Goal: Task Accomplishment & Management: Contribute content

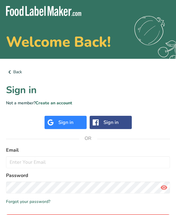
scroll to position [1, 0]
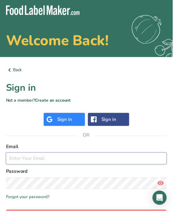
click at [83, 162] on input "email" at bounding box center [88, 161] width 164 height 12
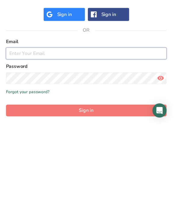
type input "theshumanscook@gmail.com"
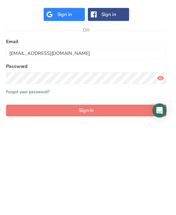
click at [88, 195] on button "Sign in" at bounding box center [88, 201] width 164 height 12
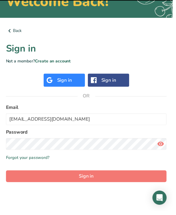
click at [108, 176] on button "Sign in" at bounding box center [88, 179] width 164 height 12
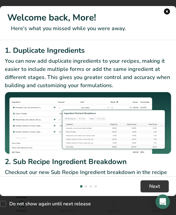
click at [145, 192] on button "Next" at bounding box center [155, 186] width 28 height 12
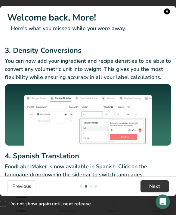
click at [152, 190] on span "Next" at bounding box center [154, 185] width 11 height 7
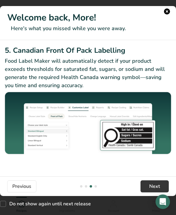
click at [148, 189] on button "Next" at bounding box center [155, 186] width 28 height 12
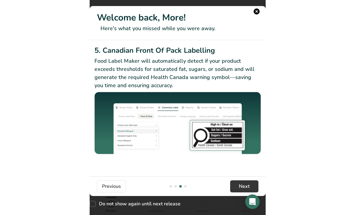
scroll to position [0, 528]
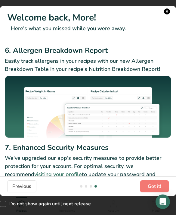
click at [168, 12] on button "New Features" at bounding box center [167, 11] width 6 height 6
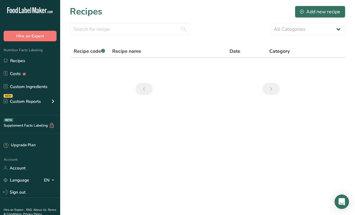
click at [39, 51] on span "Nutrition Facts Labeling" at bounding box center [21, 50] width 43 height 5
click at [24, 60] on link "Recipes" at bounding box center [30, 60] width 60 height 11
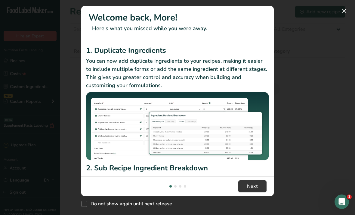
click at [343, 11] on button "New Features" at bounding box center [344, 11] width 10 height 10
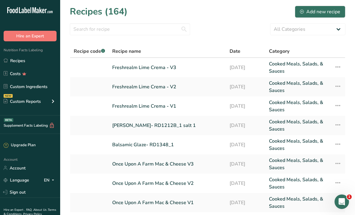
click at [329, 8] on div "Add new recipe" at bounding box center [320, 11] width 40 height 7
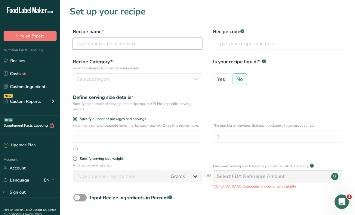
click at [163, 49] on input "text" at bounding box center [137, 44] width 129 height 12
type input "SUGARCREEK [PERSON_NAME]"
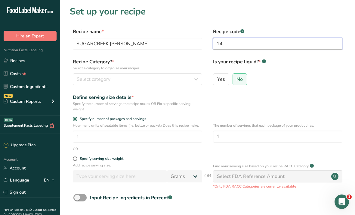
type input "1"
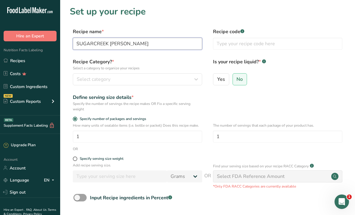
click at [161, 40] on input "SUGARCREEK [PERSON_NAME]" at bounding box center [137, 44] width 129 height 12
click at [184, 45] on input "SUGARCREEK [PERSON_NAME]" at bounding box center [137, 44] width 129 height 12
type input "SUGARCREEK Tikka Masala- RD1405"
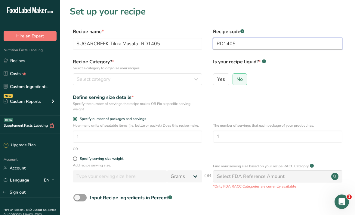
type input "RD1405"
click at [167, 80] on div "Select category" at bounding box center [136, 79] width 118 height 7
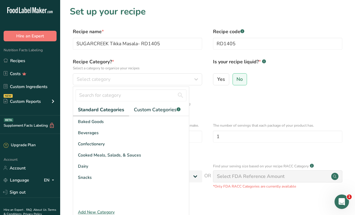
click at [134, 155] on span "Cooked Meals, Salads, & Sauces" at bounding box center [109, 155] width 63 height 6
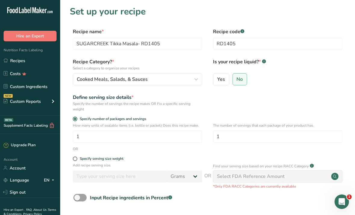
click at [97, 158] on div "Specify serving size weight" at bounding box center [102, 158] width 44 height 5
click at [77, 158] on input "Specify serving size weight" at bounding box center [75, 158] width 4 height 4
radio input "true"
radio input "false"
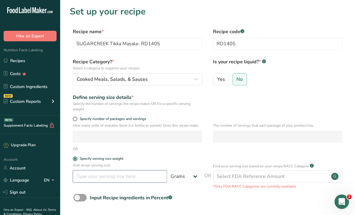
click at [98, 177] on input "number" at bounding box center [120, 176] width 94 height 12
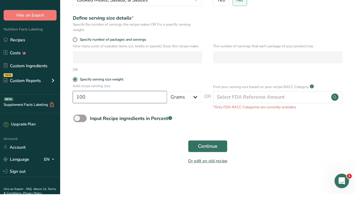
type input "100"
click at [218, 161] on button "Continue" at bounding box center [207, 167] width 39 height 12
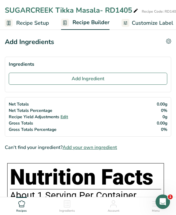
click at [124, 79] on button "Add Ingredient" at bounding box center [88, 79] width 159 height 12
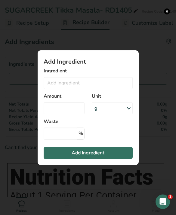
click at [108, 74] on label "Ingredient" at bounding box center [88, 70] width 89 height 7
click at [119, 83] on input "Add ingredient modal" at bounding box center [88, 83] width 89 height 12
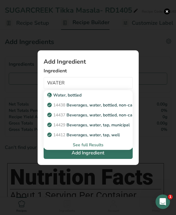
click at [121, 123] on p "14429 [GEOGRAPHIC_DATA], water, tap, municipal" at bounding box center [88, 125] width 81 height 6
type input "Beverages, water, tap, municipal"
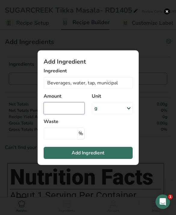
click at [61, 103] on input "Add ingredient modal" at bounding box center [64, 108] width 41 height 12
type input "350"
click at [114, 152] on button "Add Ingredient" at bounding box center [88, 153] width 89 height 12
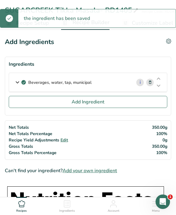
click at [123, 106] on button "Add Ingredient" at bounding box center [88, 102] width 159 height 12
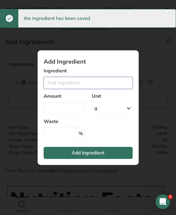
click at [122, 84] on input "Add ingredient modal" at bounding box center [88, 83] width 89 height 12
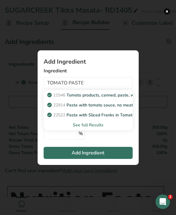
click at [120, 93] on p "11546 Tomato products, canned, paste, without salt added (Includes foods for US…" at bounding box center [161, 95] width 226 height 6
type input "Tomato products, canned, paste, without salt added (Includes foods for USDA's F…"
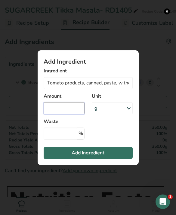
click at [78, 110] on input "Add ingredient modal" at bounding box center [64, 108] width 41 height 12
type input "200"
click at [119, 156] on button "Add Ingredient" at bounding box center [88, 153] width 89 height 12
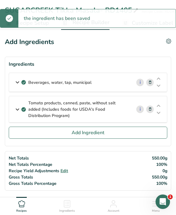
click at [130, 136] on button "Add Ingredient" at bounding box center [88, 132] width 159 height 12
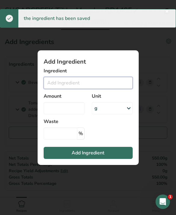
click at [101, 88] on input "Add ingredient modal" at bounding box center [88, 83] width 89 height 12
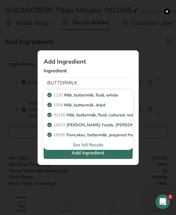
click at [108, 97] on p "1230 Milk, buttermilk, fluid, whole" at bounding box center [83, 95] width 70 height 6
type input "Milk, buttermilk, fluid, whole"
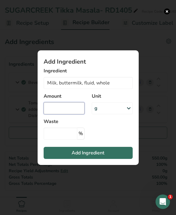
click at [68, 111] on input "Add ingredient modal" at bounding box center [64, 108] width 41 height 12
type input "100"
click at [116, 155] on button "Add Ingredient" at bounding box center [88, 153] width 89 height 12
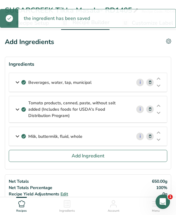
click at [119, 156] on button "Add Ingredient" at bounding box center [88, 156] width 159 height 12
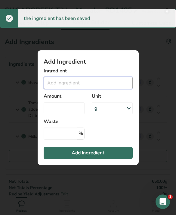
click at [99, 86] on input "Add ingredient modal" at bounding box center [88, 83] width 89 height 12
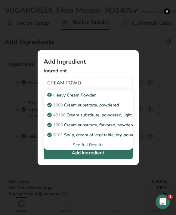
click at [107, 95] on div "Heavy Cream Powder" at bounding box center [83, 95] width 70 height 6
type input "Heavy Cream Powder"
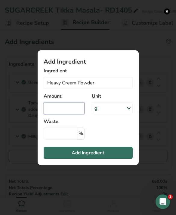
click at [77, 104] on input "Add ingredient modal" at bounding box center [64, 108] width 41 height 12
type input "25"
click at [115, 152] on button "Add Ingredient" at bounding box center [88, 153] width 89 height 12
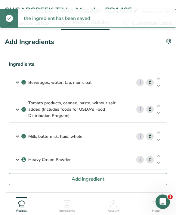
click at [131, 181] on button "Add Ingredient" at bounding box center [88, 179] width 159 height 12
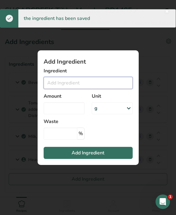
click at [109, 85] on input "Add ingredient modal" at bounding box center [88, 83] width 89 height 12
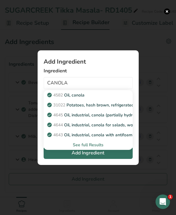
click at [102, 95] on div "4582 Oil, canola" at bounding box center [83, 95] width 70 height 6
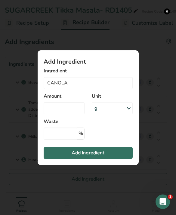
type input "Oil, canola"
click at [70, 110] on input "Add ingredient modal" at bounding box center [64, 108] width 41 height 12
type input "25"
click at [120, 152] on button "Add Ingredient" at bounding box center [88, 153] width 89 height 12
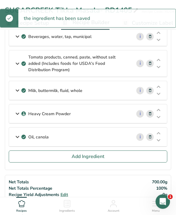
scroll to position [71, 0]
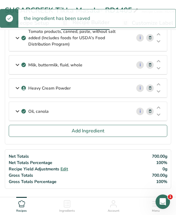
click at [130, 129] on button "Add Ingredient" at bounding box center [88, 131] width 159 height 12
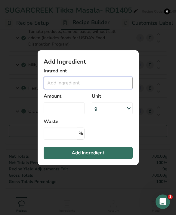
click at [91, 89] on input "Add ingredient modal" at bounding box center [88, 83] width 89 height 12
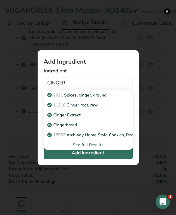
click at [97, 110] on link "11216 [PERSON_NAME], raw" at bounding box center [88, 105] width 89 height 10
type input "Ginger root, raw"
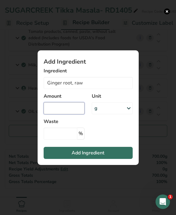
click at [66, 114] on input "Add ingredient modal" at bounding box center [64, 108] width 41 height 12
type input "20"
click at [124, 159] on button "Add Ingredient" at bounding box center [88, 153] width 89 height 12
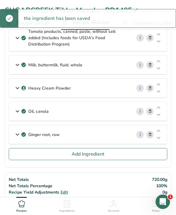
click at [142, 151] on button "Add Ingredient" at bounding box center [88, 154] width 159 height 12
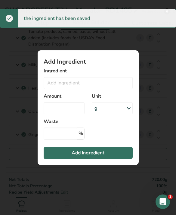
click at [108, 100] on label "Unit" at bounding box center [112, 95] width 41 height 7
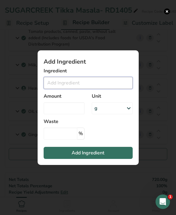
click at [108, 89] on input "Add ingredient modal" at bounding box center [88, 83] width 89 height 12
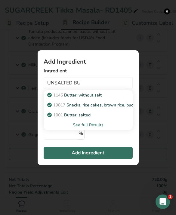
click at [102, 98] on p "1145 Butter, without salt" at bounding box center [74, 95] width 53 height 6
type input "Butter, without salt"
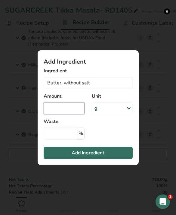
click at [71, 114] on input "Add ingredient modal" at bounding box center [64, 108] width 41 height 12
type input "21"
click at [115, 159] on button "Add Ingredient" at bounding box center [88, 153] width 89 height 12
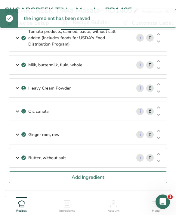
click at [115, 179] on button "Add Ingredient" at bounding box center [88, 177] width 159 height 12
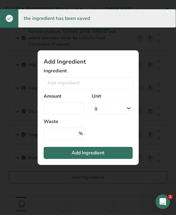
scroll to position [72, 0]
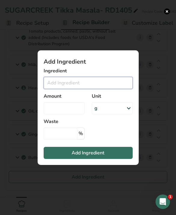
click at [113, 89] on input "Add ingredient modal" at bounding box center [88, 83] width 89 height 12
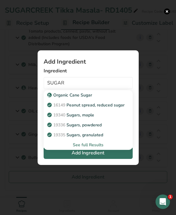
click at [107, 138] on div "19335 [GEOGRAPHIC_DATA], granulated" at bounding box center [83, 134] width 70 height 6
type input "Sugars, granulated"
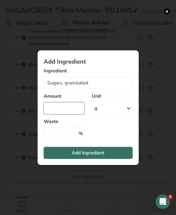
click at [71, 114] on input "Add ingredient modal" at bounding box center [64, 108] width 41 height 12
type input "10"
click at [93, 156] on span "Add Ingredient" at bounding box center [88, 152] width 33 height 7
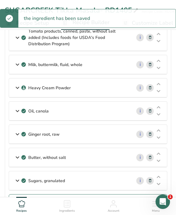
click at [85, 196] on button "Add Ingredient" at bounding box center [88, 200] width 159 height 12
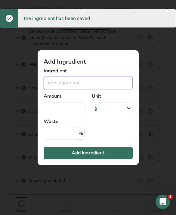
click at [100, 89] on input "Add ingredient modal" at bounding box center [88, 83] width 89 height 12
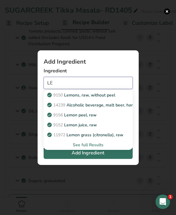
type input "L"
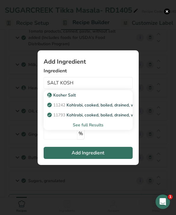
click at [99, 98] on div "Kosher Salt" at bounding box center [83, 95] width 70 height 6
type input "Kosher Salt"
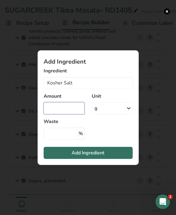
click at [71, 114] on input "Add ingredient modal" at bounding box center [64, 108] width 41 height 12
type input "10"
click at [115, 159] on button "Add Ingredient" at bounding box center [88, 153] width 89 height 12
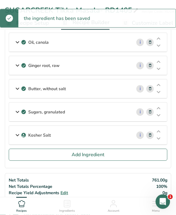
click at [95, 159] on button "Add Ingredient" at bounding box center [88, 155] width 159 height 12
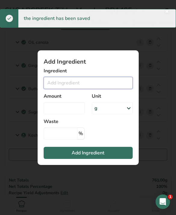
click at [111, 89] on input "Add ingredient modal" at bounding box center [88, 83] width 89 height 12
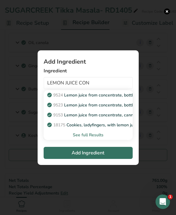
click at [92, 98] on p "9524 Lemon juice from concentrate, bottled, REAL LEMON" at bounding box center [107, 95] width 118 height 6
type input "Lemon juice from concentrate, bottled, REAL LEMON"
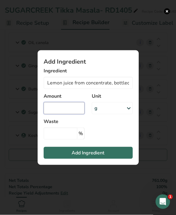
click at [84, 114] on input "Add ingredient modal" at bounding box center [64, 108] width 41 height 12
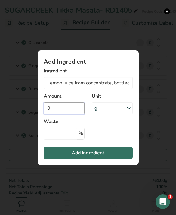
type input "8"
click at [113, 159] on button "Add Ingredient" at bounding box center [88, 153] width 89 height 12
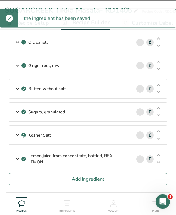
scroll to position [140, 0]
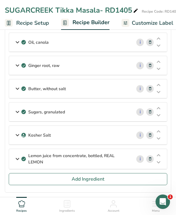
click at [118, 176] on button "Add Ingredient" at bounding box center [88, 179] width 159 height 12
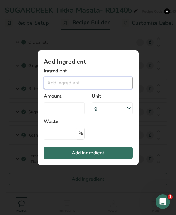
click at [83, 89] on input "Add ingredient modal" at bounding box center [88, 83] width 89 height 12
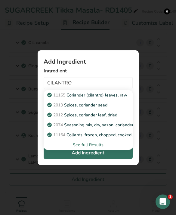
click at [115, 98] on p "11165 Coriander (cilantro) leaves, raw" at bounding box center [87, 95] width 79 height 6
type input "Coriander (cilantro) leaves, raw"
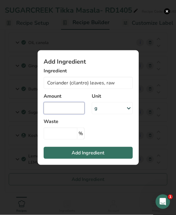
click at [63, 114] on input "Add ingredient modal" at bounding box center [64, 108] width 41 height 12
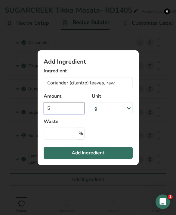
type input "5"
click at [105, 158] on button "Add Ingredient" at bounding box center [88, 153] width 89 height 12
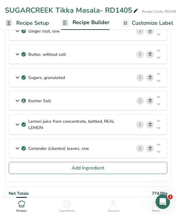
scroll to position [174, 0]
click at [130, 165] on button "Add Ingredient" at bounding box center [88, 168] width 159 height 12
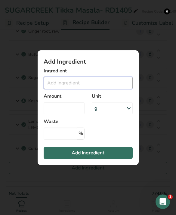
click at [109, 83] on input "Add ingredient modal" at bounding box center [88, 83] width 89 height 12
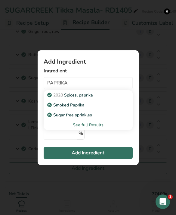
click at [101, 95] on div "2028 Spices, paprika" at bounding box center [83, 95] width 70 height 6
type input "Spices, paprika"
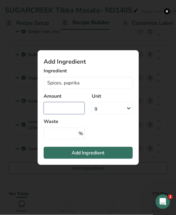
click at [69, 112] on input "Add ingredient modal" at bounding box center [64, 108] width 41 height 12
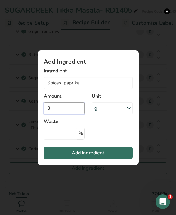
type input "3"
click at [118, 156] on button "Add Ingredient" at bounding box center [88, 153] width 89 height 12
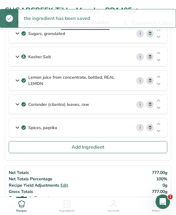
scroll to position [223, 0]
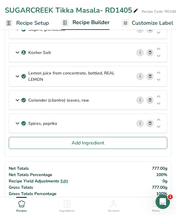
click at [109, 144] on button "Add Ingredient" at bounding box center [88, 143] width 159 height 12
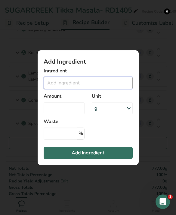
click at [103, 89] on input "Add ingredient modal" at bounding box center [88, 83] width 89 height 12
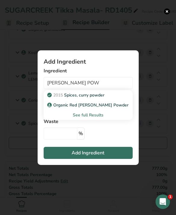
click at [113, 108] on div "Organic Red [PERSON_NAME] Powder" at bounding box center [83, 105] width 70 height 6
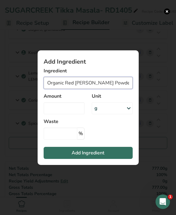
click at [111, 89] on input "Organic Red [PERSON_NAME] Powder" at bounding box center [88, 83] width 89 height 12
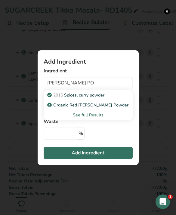
click at [103, 98] on p "2015 Spices, [PERSON_NAME] powder" at bounding box center [76, 95] width 56 height 6
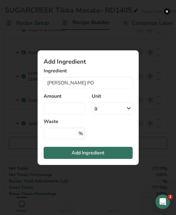
type input "Spices, curry powder"
click at [75, 114] on input "Add ingredient modal" at bounding box center [64, 108] width 41 height 12
type input "8"
click at [117, 159] on button "Add Ingredient" at bounding box center [88, 153] width 89 height 12
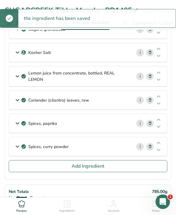
click at [110, 166] on button "Add Ingredient" at bounding box center [88, 166] width 159 height 12
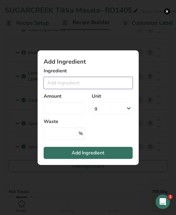
click at [88, 89] on input "Add ingredient modal" at bounding box center [88, 83] width 89 height 12
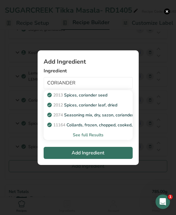
click at [109, 98] on div "2013 Spices, coriander seed" at bounding box center [83, 95] width 70 height 6
type input "Spices, coriander seed"
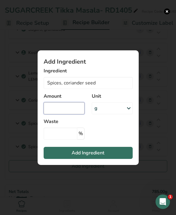
click at [69, 114] on input "Add ingredient modal" at bounding box center [64, 108] width 41 height 12
type input "1.5"
click at [112, 156] on button "Add Ingredient" at bounding box center [88, 153] width 89 height 12
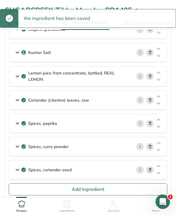
click at [133, 189] on button "Add Ingredient" at bounding box center [88, 189] width 159 height 12
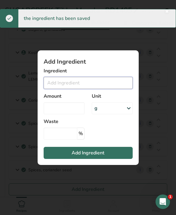
click at [110, 89] on input "Add ingredient modal" at bounding box center [88, 83] width 89 height 12
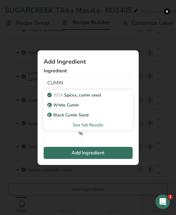
click at [104, 98] on div "2014 Spices, cumin seed" at bounding box center [83, 95] width 70 height 6
type input "Spices, cumin seed"
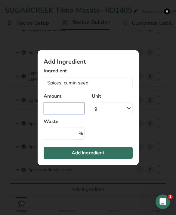
click at [71, 114] on input "Add ingredient modal" at bounding box center [64, 108] width 41 height 12
type input "2"
click at [110, 159] on button "Add Ingredient" at bounding box center [88, 153] width 89 height 12
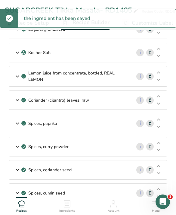
click at [103, 210] on span "Add Ingredient" at bounding box center [88, 212] width 33 height 7
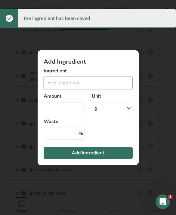
click at [121, 89] on input "Add ingredient modal" at bounding box center [88, 83] width 89 height 12
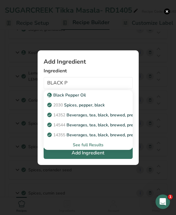
click at [120, 110] on link "2030 Spices, pepper, black" at bounding box center [88, 105] width 89 height 10
type input "Spices, pepper, black"
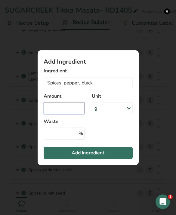
click at [75, 114] on input "Add ingredient modal" at bounding box center [64, 108] width 41 height 12
type input "1.5"
click at [115, 159] on button "Add Ingredient" at bounding box center [88, 153] width 89 height 12
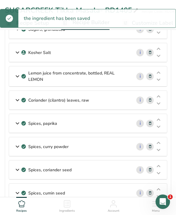
click at [93, 190] on div "Spices, cumin seed" at bounding box center [70, 192] width 122 height 19
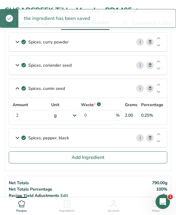
scroll to position [333, 0]
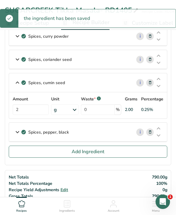
click at [104, 155] on button "Add Ingredient" at bounding box center [88, 151] width 159 height 12
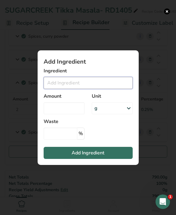
click at [121, 89] on input "Add ingredient modal" at bounding box center [88, 83] width 89 height 12
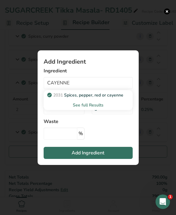
click at [119, 98] on p "2031 Spices, pepper, red or cayenne" at bounding box center [85, 95] width 75 height 6
type input "Spices, pepper, red or cayenne"
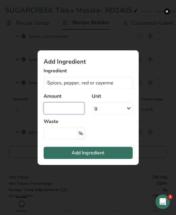
click at [77, 114] on input "Add ingredient modal" at bounding box center [64, 108] width 41 height 12
type input "1"
click at [94, 156] on span "Add Ingredient" at bounding box center [88, 152] width 33 height 7
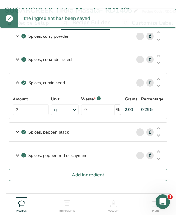
click at [87, 176] on span "Add Ingredient" at bounding box center [88, 174] width 33 height 7
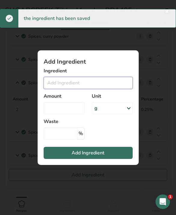
click at [114, 89] on input "Add ingredient modal" at bounding box center [88, 83] width 89 height 12
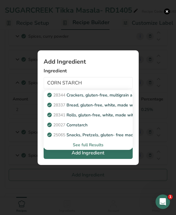
click at [106, 130] on link "20027 [GEOGRAPHIC_DATA]" at bounding box center [88, 125] width 89 height 10
type input "Cornstarch"
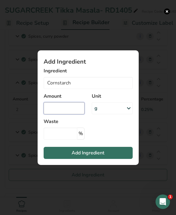
click at [76, 114] on input "Add ingredient modal" at bounding box center [64, 108] width 41 height 12
type input "4"
click at [103, 156] on span "Add Ingredient" at bounding box center [88, 152] width 33 height 7
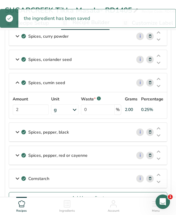
click at [57, 201] on button "Add Ingredient" at bounding box center [88, 198] width 159 height 12
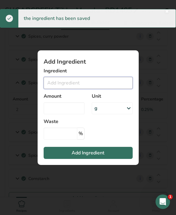
click at [119, 89] on input "Add ingredient modal" at bounding box center [88, 83] width 89 height 12
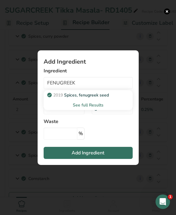
click at [109, 100] on link "2019 Spices, fenugreek seed" at bounding box center [88, 95] width 89 height 10
type input "Spices, fenugreek seed"
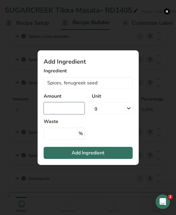
click at [69, 114] on input "Add ingredient modal" at bounding box center [64, 108] width 41 height 12
type input "2.5"
click at [118, 159] on button "Add Ingredient" at bounding box center [88, 153] width 89 height 12
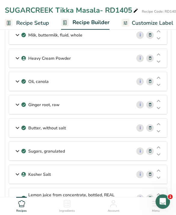
scroll to position [101, 0]
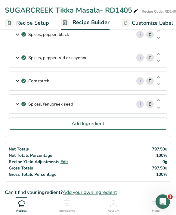
click at [123, 121] on button "Add Ingredient" at bounding box center [88, 124] width 159 height 12
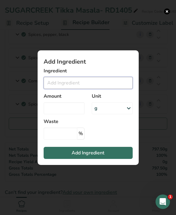
click at [125, 89] on input "Add ingredient modal" at bounding box center [88, 83] width 89 height 12
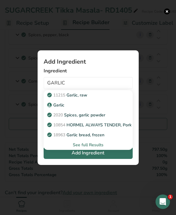
click at [108, 98] on div "11215 Garlic, raw" at bounding box center [83, 95] width 70 height 6
type input "Garlic, raw"
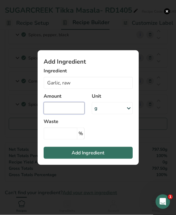
click at [75, 114] on input "Add ingredient modal" at bounding box center [64, 108] width 41 height 12
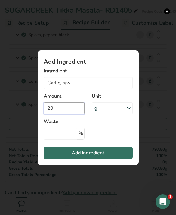
type input "20"
click at [110, 157] on button "Add Ingredient" at bounding box center [88, 153] width 89 height 12
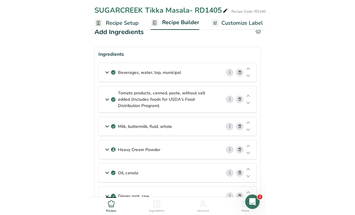
scroll to position [0, 0]
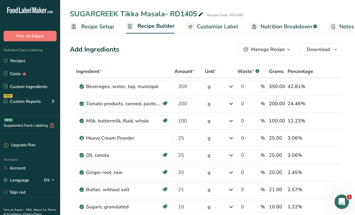
click at [225, 31] on link "Customize Label" at bounding box center [213, 27] width 52 height 14
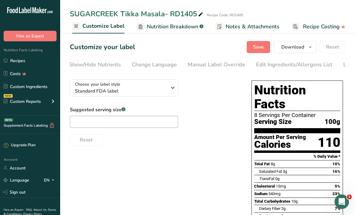
scroll to position [0, 131]
click at [286, 63] on div "Edit Ingredients/Allergens List" at bounding box center [288, 64] width 76 height 8
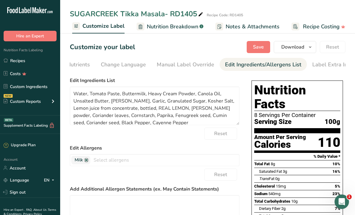
scroll to position [0, 162]
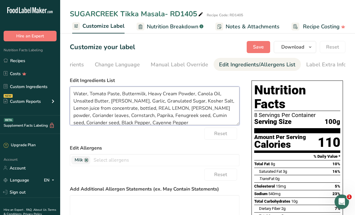
click at [151, 103] on textarea "Water, Tomato Paste, Buttermilk, Heavy Cream Powder, Canola Oil, Unsalted Butte…" at bounding box center [155, 105] width 170 height 39
click at [144, 106] on textarea "Water, Tomato Paste, Buttermilk, Heavy Cream Powder, Canola Oil, Unsalted Butte…" at bounding box center [155, 105] width 170 height 39
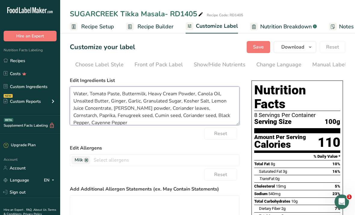
scroll to position [0, 0]
type textarea "Water, Tomato Paste, Buttermilk, Heavy Cream Powder, Canola Oil, Unsalted Butte…"
click at [162, 32] on link "Recipe Builder" at bounding box center [150, 27] width 48 height 14
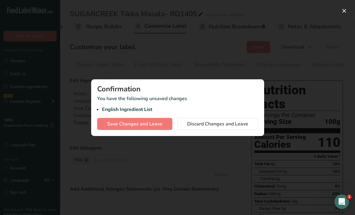
scroll to position [0, 58]
click at [158, 123] on span "Save Changes and Leave" at bounding box center [134, 123] width 55 height 7
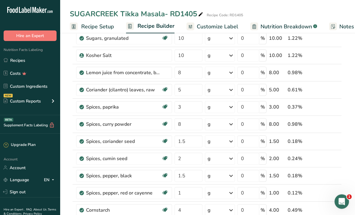
scroll to position [160, 0]
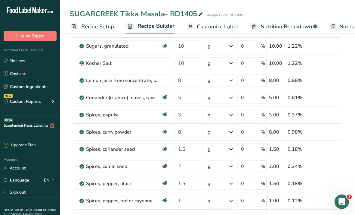
click at [231, 28] on span "Customize Label" at bounding box center [218, 27] width 42 height 8
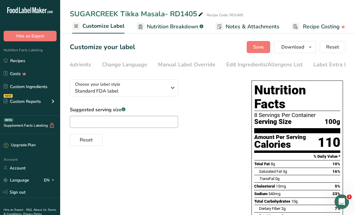
scroll to position [0, 152]
click at [258, 65] on div "Edit Ingredients/Allergens List" at bounding box center [267, 64] width 76 height 8
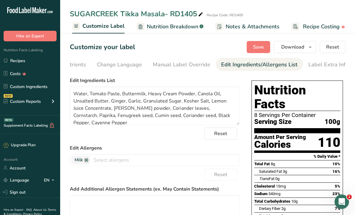
scroll to position [0, 162]
click at [141, 103] on textarea "Water, Tomato Paste, Buttermilk, Heavy Cream Powder, Canola Oil, Unsalted Butte…" at bounding box center [155, 105] width 170 height 39
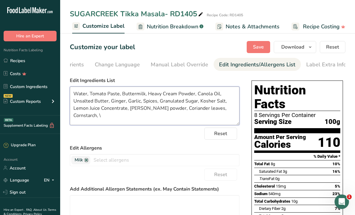
scroll to position [0, 0]
type textarea "Water, Tomato Paste, Buttermilk, Heavy Cream Powder, Canola Oil, Unsalted Butte…"
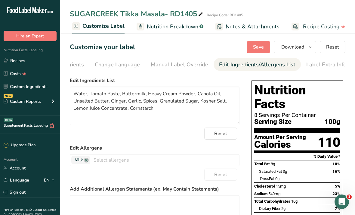
click at [258, 45] on span "Save" at bounding box center [258, 46] width 11 height 7
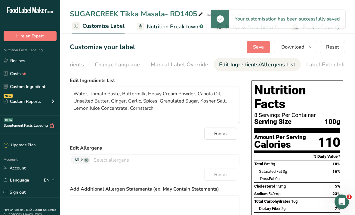
click at [305, 47] on button "Download" at bounding box center [295, 47] width 42 height 12
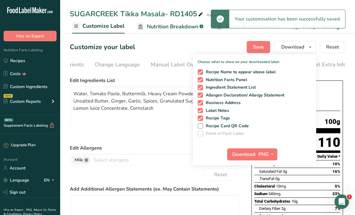
click at [269, 156] on span "button" at bounding box center [272, 153] width 7 height 7
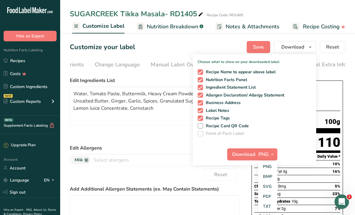
click at [270, 196] on link "PDF" at bounding box center [267, 196] width 19 height 10
click at [247, 154] on span "Download" at bounding box center [244, 153] width 23 height 7
click at [166, 137] on div "Reset" at bounding box center [155, 133] width 170 height 12
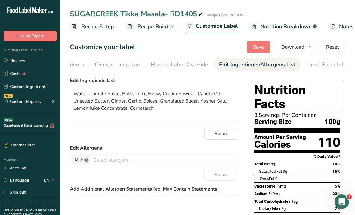
click at [151, 31] on link "Recipe Builder" at bounding box center [150, 27] width 48 height 14
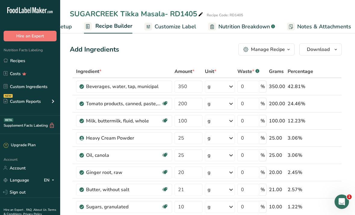
scroll to position [0, 58]
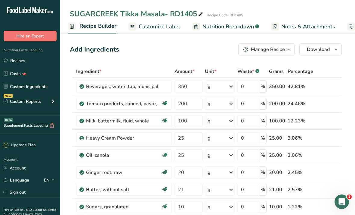
click at [282, 50] on div "Manage Recipe" at bounding box center [268, 49] width 34 height 7
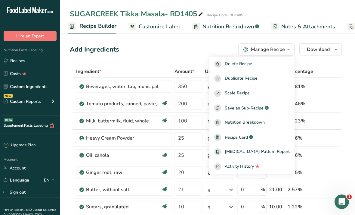
click at [275, 79] on div "Duplicate Recipe" at bounding box center [252, 78] width 76 height 7
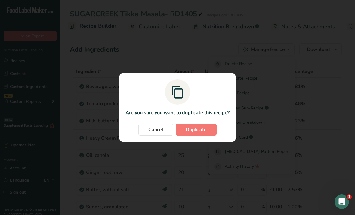
click at [201, 130] on span "Duplicate" at bounding box center [196, 129] width 21 height 7
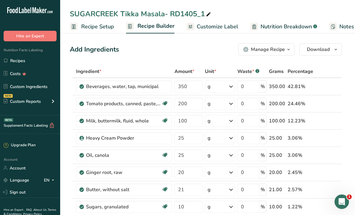
click at [110, 31] on link "Recipe Setup" at bounding box center [92, 27] width 44 height 14
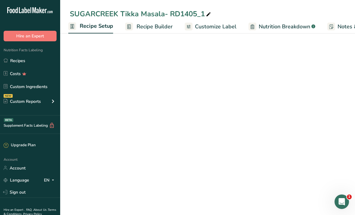
scroll to position [0, 2]
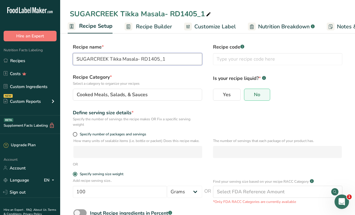
click at [174, 62] on input "SUGARCREEK Tikka Masala- RD1405_1" at bounding box center [137, 59] width 129 height 12
type input "SUGARCREEK Tikka Masala- RD1405A"
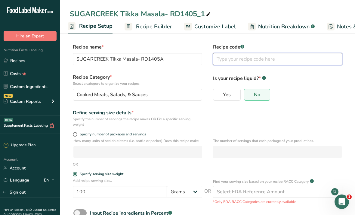
paste input "RD1405A"
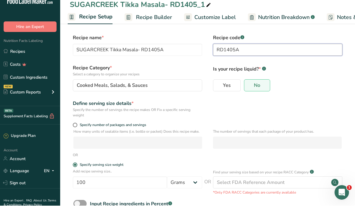
scroll to position [40, 0]
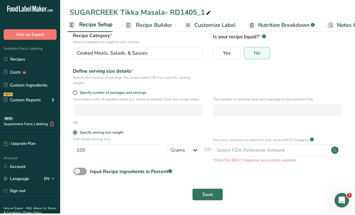
type input "RD1405A"
click at [212, 197] on span "Save" at bounding box center [207, 195] width 11 height 7
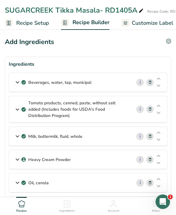
click at [120, 143] on div "Milk, buttermilk, fluid, whole" at bounding box center [70, 136] width 122 height 19
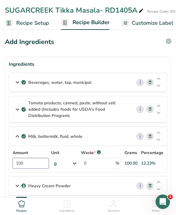
click at [39, 166] on input "100" at bounding box center [31, 163] width 36 height 11
type input "150"
click at [121, 184] on div "Heavy Cream Powder" at bounding box center [70, 185] width 122 height 19
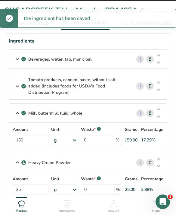
scroll to position [33, 0]
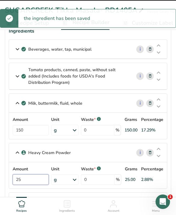
click at [44, 179] on input "25" at bounding box center [31, 179] width 36 height 11
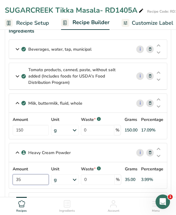
type input "35"
click at [120, 156] on div "Heavy Cream Powder i Amount 35 Unit g Weight Units g kg mg See more Volume Unit…" at bounding box center [88, 166] width 159 height 46
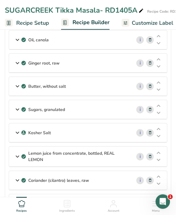
scroll to position [195, 0]
click at [113, 159] on p "Lemon juice from concentrate, bottled, REAL LEMON" at bounding box center [77, 156] width 98 height 13
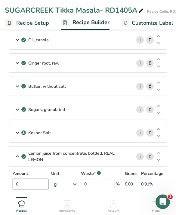
click at [33, 188] on input "8" at bounding box center [31, 183] width 36 height 11
type input "5"
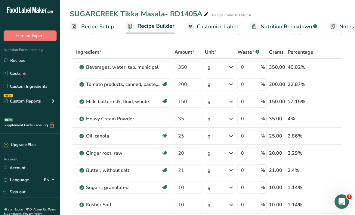
scroll to position [0, 0]
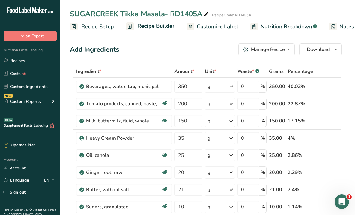
click at [225, 28] on span "Customize Label" at bounding box center [218, 27] width 42 height 8
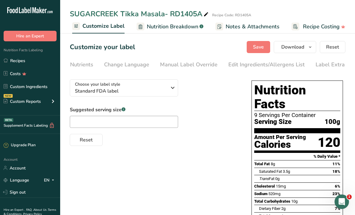
scroll to position [0, 150]
click at [281, 64] on div "Edit Ingredients/Allergens List" at bounding box center [268, 64] width 76 height 8
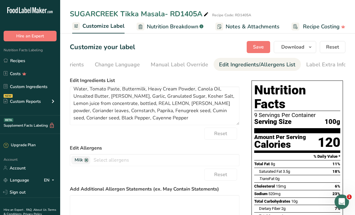
scroll to position [5, 0]
click at [168, 103] on textarea "Water, Tomato Paste, Buttermilk, Heavy Cream Powder, Canola Oil, Unsalted Butte…" at bounding box center [155, 105] width 170 height 39
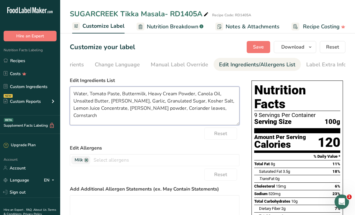
scroll to position [0, 0]
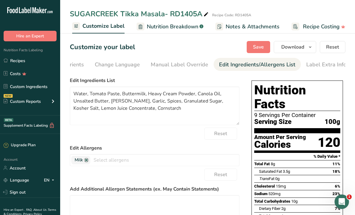
click at [263, 43] on span "Save" at bounding box center [258, 46] width 11 height 7
click at [261, 46] on span "Save" at bounding box center [258, 46] width 11 height 7
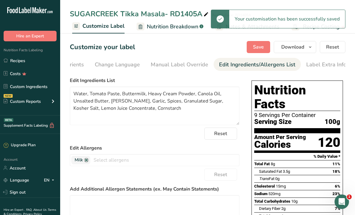
click at [308, 49] on icon "button" at bounding box center [310, 47] width 5 height 8
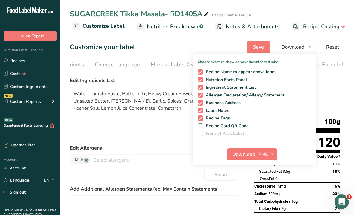
click at [268, 149] on button "PNG" at bounding box center [267, 154] width 21 height 12
click at [268, 198] on link "PDF" at bounding box center [267, 196] width 19 height 10
click at [242, 155] on span "Download" at bounding box center [244, 153] width 23 height 7
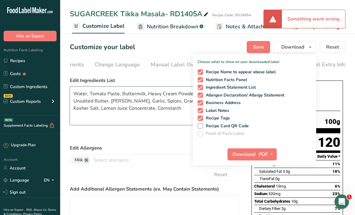
click at [134, 96] on textarea "Water, Tomato Paste, Buttermilk, Heavy Cream Powder, Canola Oil, Unsalted Butte…" at bounding box center [155, 105] width 170 height 39
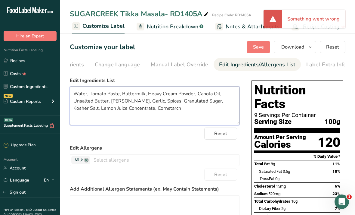
click at [129, 98] on textarea "Water, Tomato Paste, Buttermilk, Heavy Cream Powder, Canola Oil, Unsalted Butte…" at bounding box center [155, 105] width 170 height 39
click at [128, 100] on textarea "Water, Tomato Paste, Buttermilk, Heavy Cream Powder, Canola Oil, Unsalted Butte…" at bounding box center [155, 105] width 170 height 39
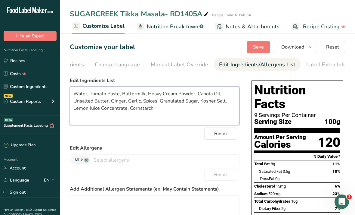
type textarea "Water, Tomato Paste, Buttermilk, Heavy Cream Powder, Canola Oil, Unsalted Butte…"
click at [301, 48] on span "Download" at bounding box center [292, 46] width 23 height 7
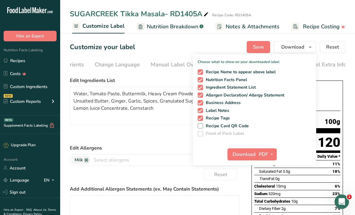
click at [243, 155] on span "Download" at bounding box center [244, 153] width 23 height 7
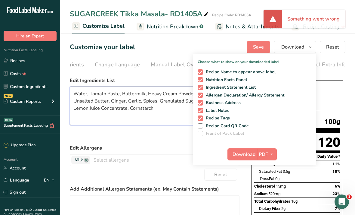
click at [156, 122] on textarea "Water, Tomato Paste, Buttermilk, Heavy Cream Powder, Canola Oil, Unsalted Butte…" at bounding box center [155, 105] width 170 height 39
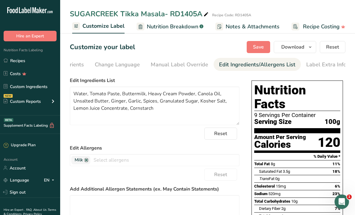
click at [260, 49] on span "Save" at bounding box center [258, 46] width 11 height 7
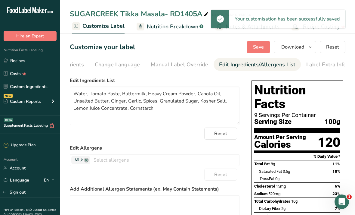
click at [306, 50] on button "Download" at bounding box center [295, 47] width 42 height 12
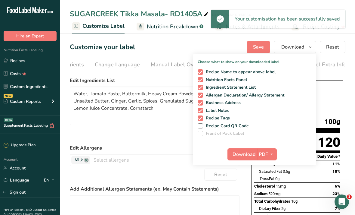
click at [242, 153] on span "Download" at bounding box center [244, 153] width 23 height 7
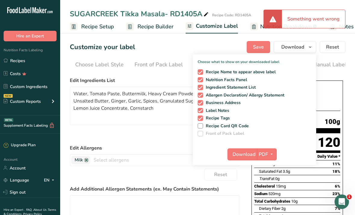
scroll to position [0, 162]
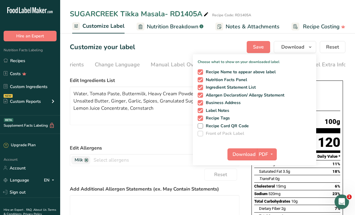
click at [54, 63] on link "Recipes" at bounding box center [30, 60] width 60 height 11
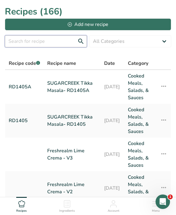
click at [22, 43] on input "text" at bounding box center [46, 41] width 82 height 12
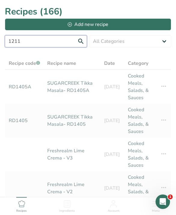
type input "1211"
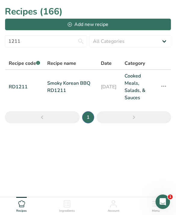
click at [67, 89] on link "Smoky Korean BBQ RD1211" at bounding box center [70, 86] width 46 height 29
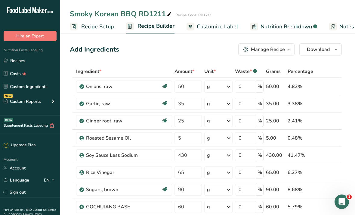
click at [223, 30] on span "Customize Label" at bounding box center [218, 27] width 42 height 8
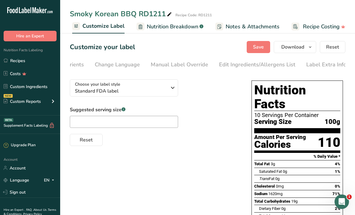
click at [258, 63] on div "Edit Ingredients/Allergens List" at bounding box center [257, 64] width 76 height 8
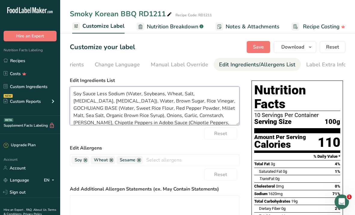
click at [226, 99] on textarea "Soy Sauce Less Sodium (Water, Soybeans, Wheat, Salt, Lactic Acid, Sodium Benzoa…" at bounding box center [155, 105] width 170 height 39
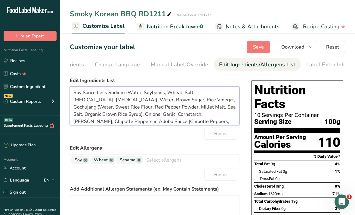
scroll to position [24, 0]
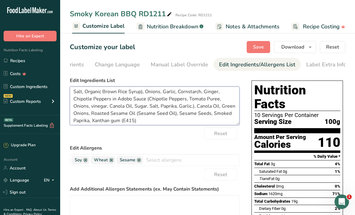
click at [93, 123] on textarea "Soy Sauce Less Sodium (Water, Soybeans, Wheat, Salt, Lactic Acid, Sodium Benzoa…" at bounding box center [155, 105] width 170 height 39
click at [95, 122] on textarea "Soy Sauce Less Sodium (Water, Soybeans, Wheat, Salt, Lactic Acid, Sodium Benzoa…" at bounding box center [155, 105] width 170 height 39
click at [203, 98] on textarea "Soy Sauce Less Sodium (Water, Soybeans, Wheat, Salt, Lactic Acid, Sodium Benzoa…" at bounding box center [155, 105] width 170 height 39
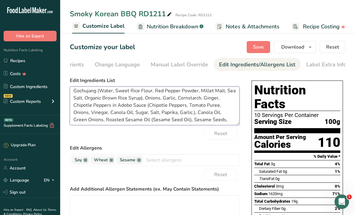
scroll to position [0, 0]
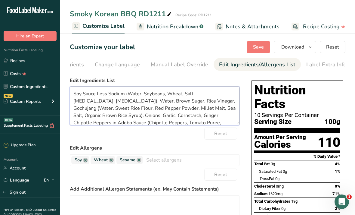
click at [108, 93] on textarea "Soy Sauce Less Sodium (Water, Soybeans, Wheat, Salt, Lactic Acid, Sodium Benzoa…" at bounding box center [155, 105] width 170 height 39
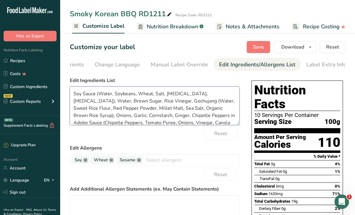
type textarea "Soy Sauce (Water, Soybeans, Wheat, Salt, Lactic Acid, Sodium Benzoate), Water, …"
click at [256, 51] on button "Save" at bounding box center [258, 47] width 23 height 12
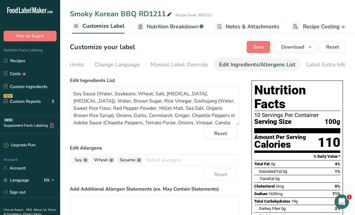
click at [307, 51] on button "Download" at bounding box center [295, 47] width 42 height 12
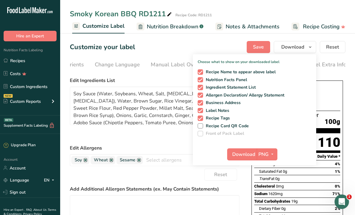
click at [271, 154] on icon "button" at bounding box center [272, 154] width 5 height 8
click at [271, 194] on link "PDF" at bounding box center [267, 196] width 19 height 10
